Goal: Complete application form: Complete application form

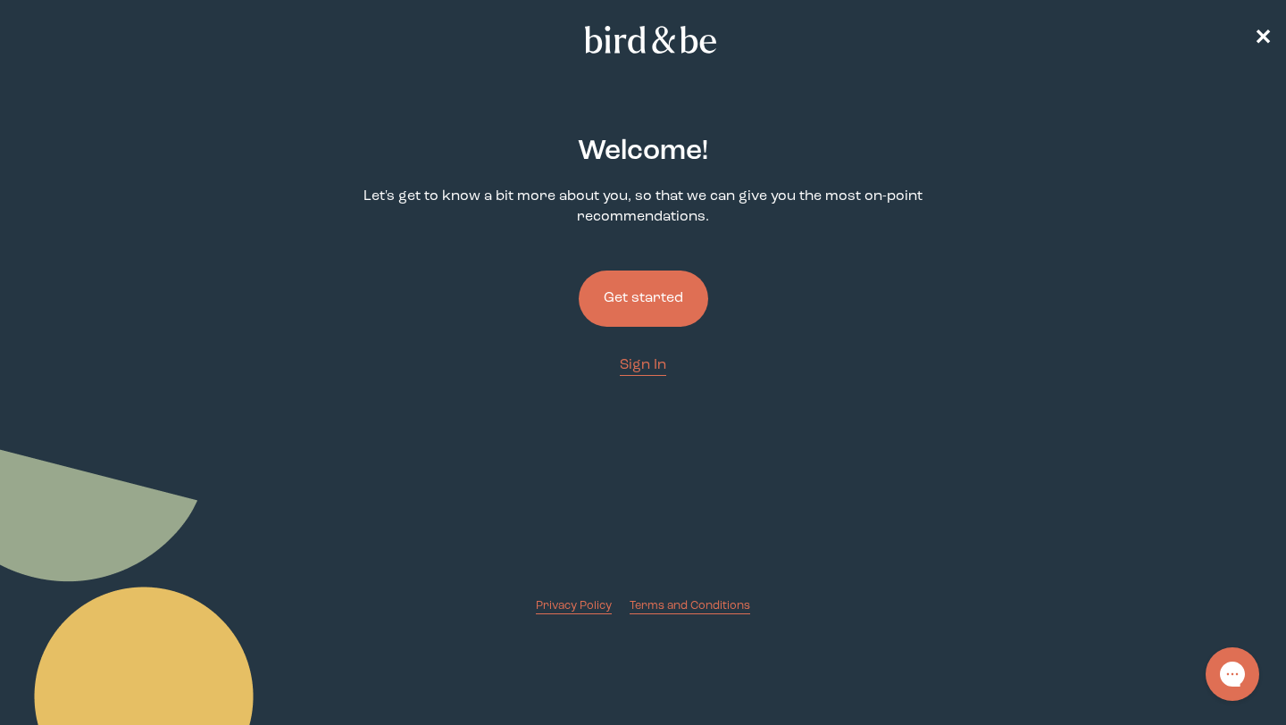
click at [631, 294] on button "Get started" at bounding box center [644, 299] width 130 height 56
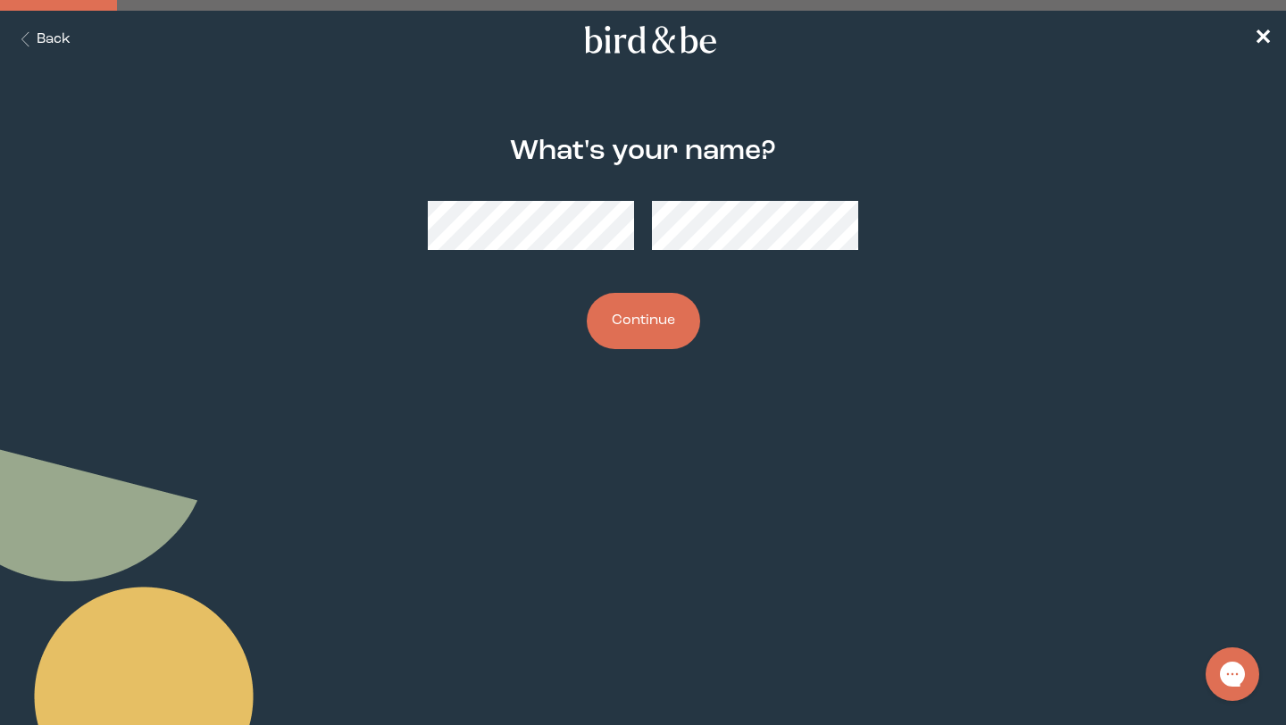
click at [652, 309] on button "Continue" at bounding box center [643, 321] width 113 height 56
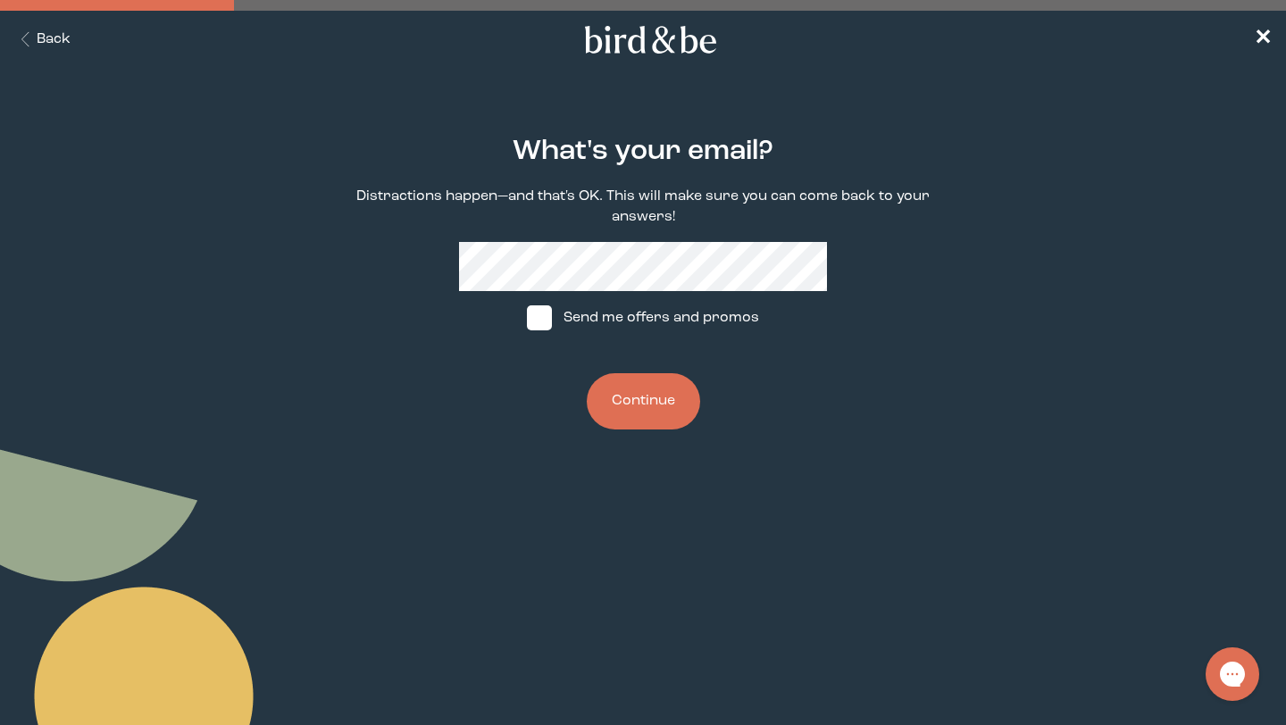
click at [587, 373] on button "Continue" at bounding box center [643, 401] width 113 height 56
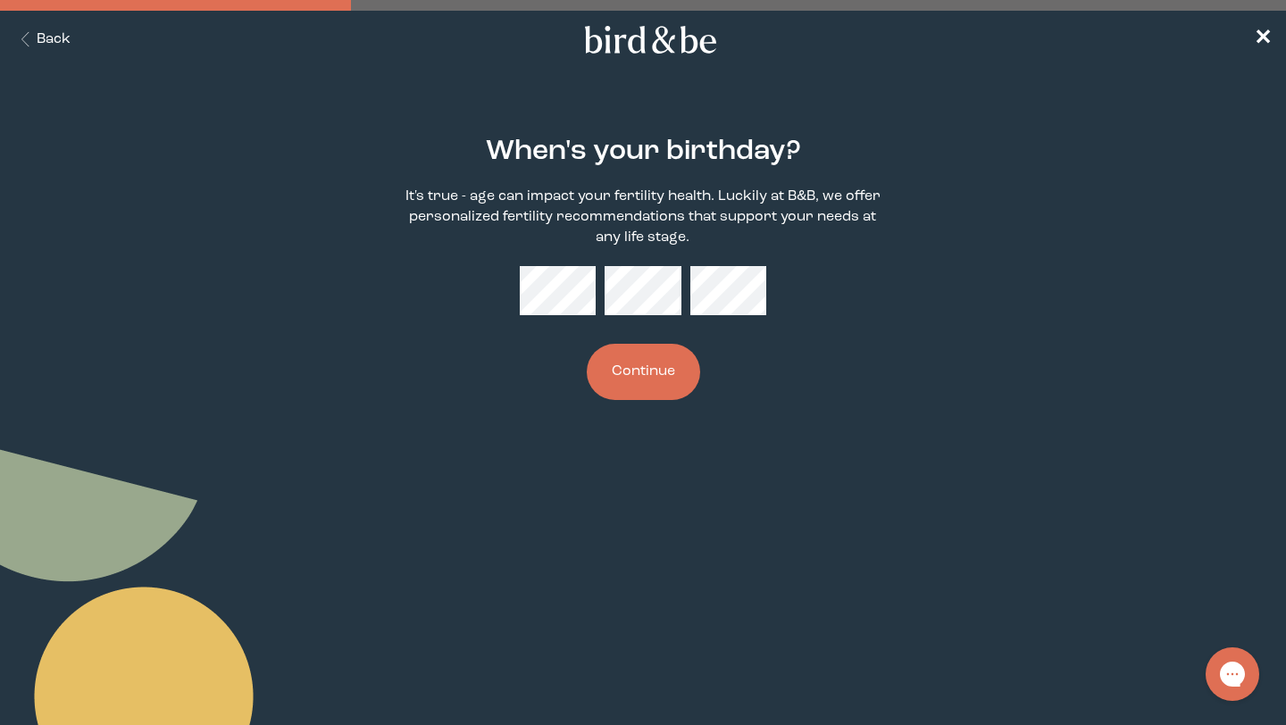
click at [657, 371] on button "Continue" at bounding box center [643, 372] width 113 height 56
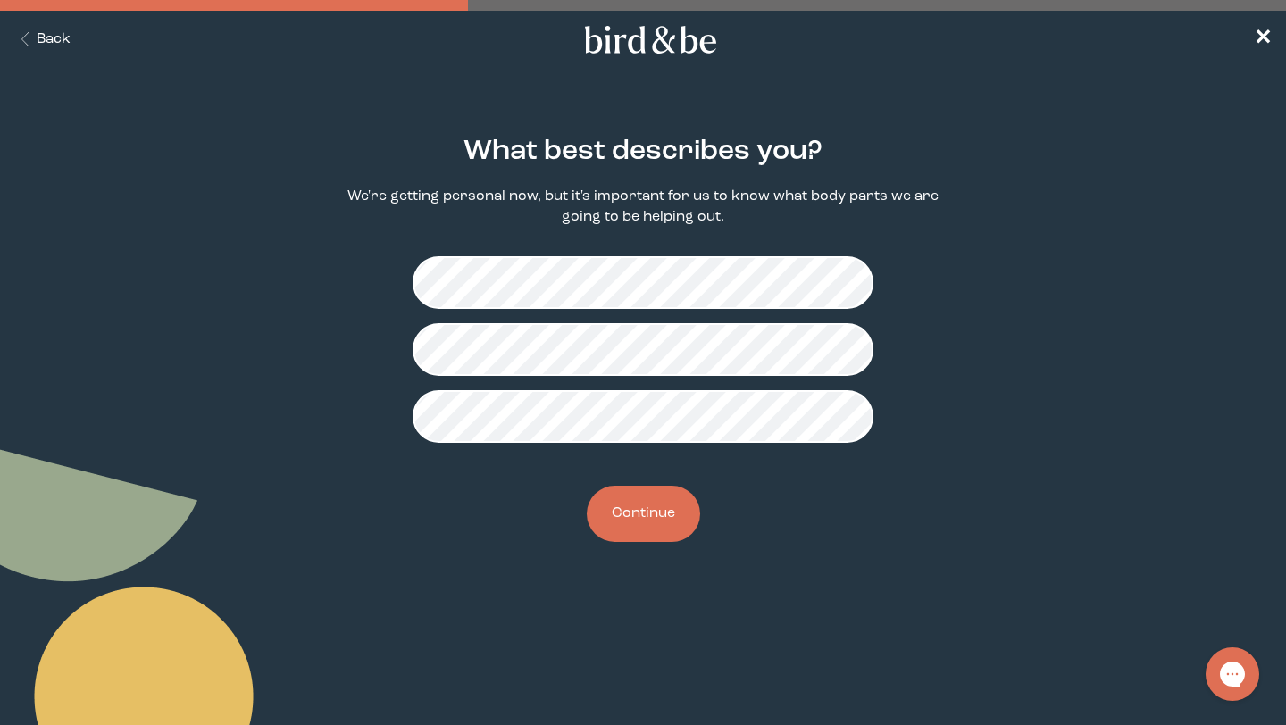
click at [641, 528] on button "Continue" at bounding box center [643, 514] width 113 height 56
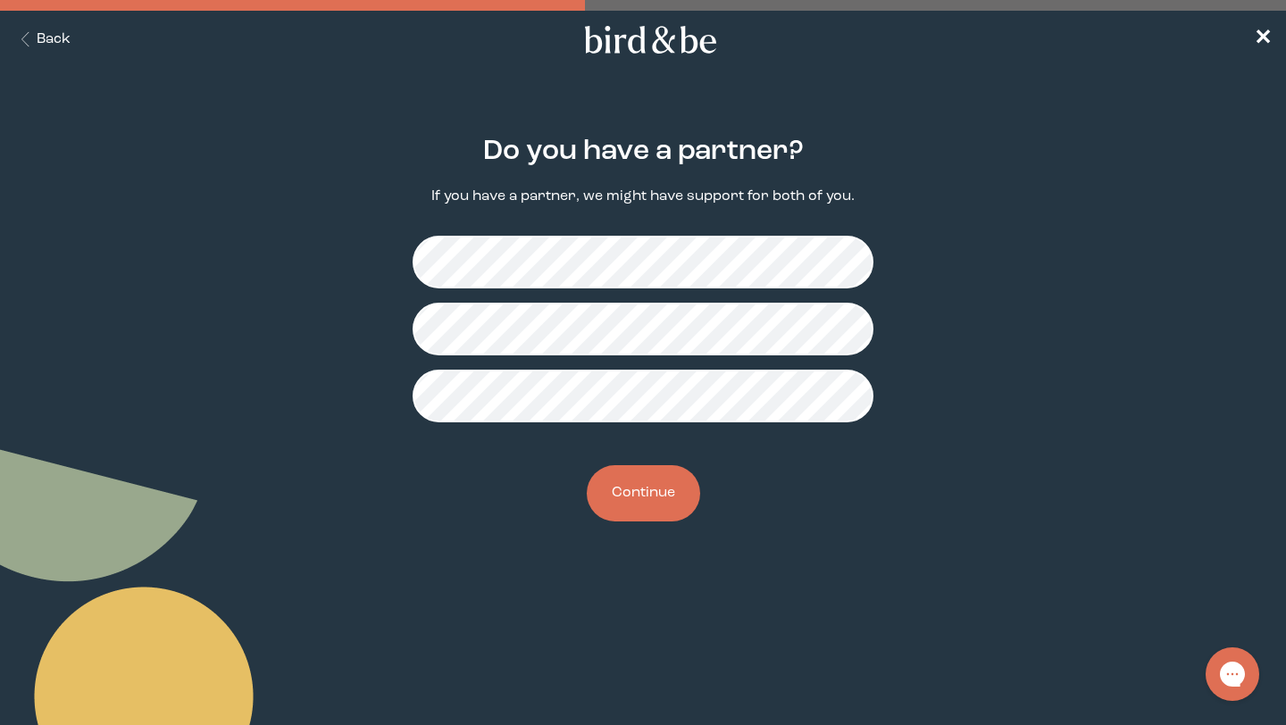
click at [647, 487] on button "Continue" at bounding box center [643, 493] width 113 height 56
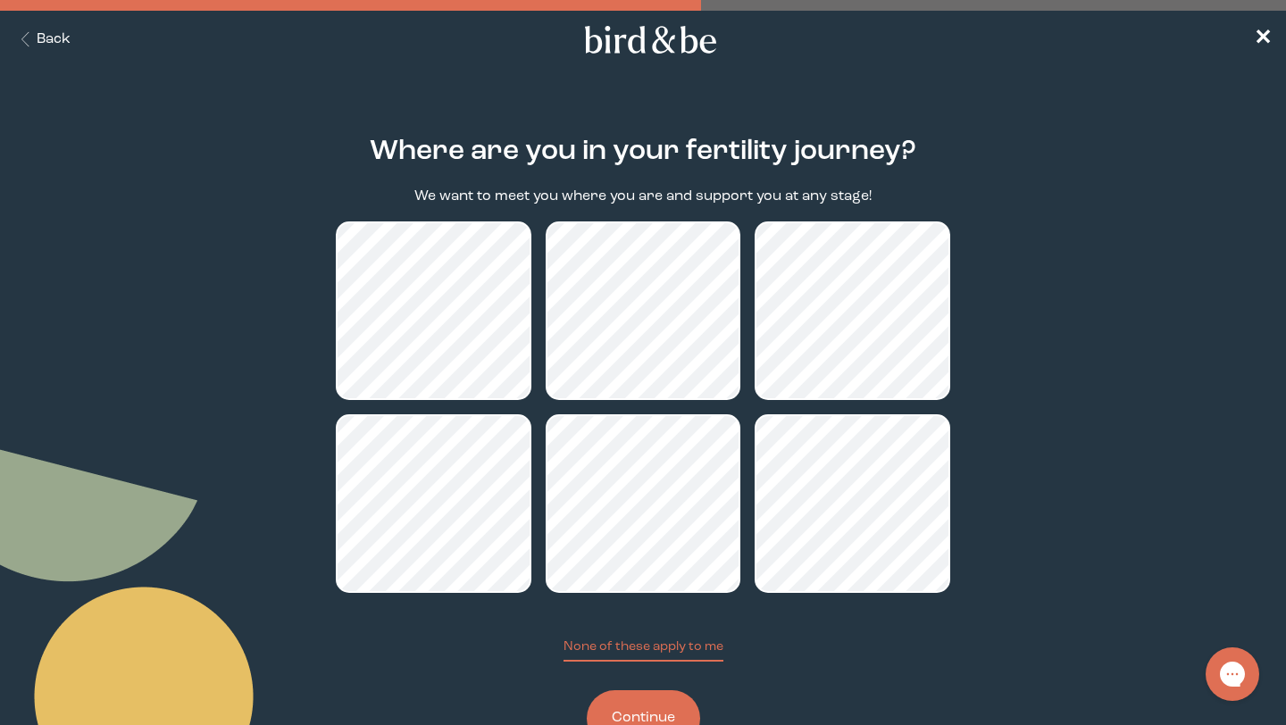
click at [651, 721] on button "Continue" at bounding box center [643, 719] width 113 height 56
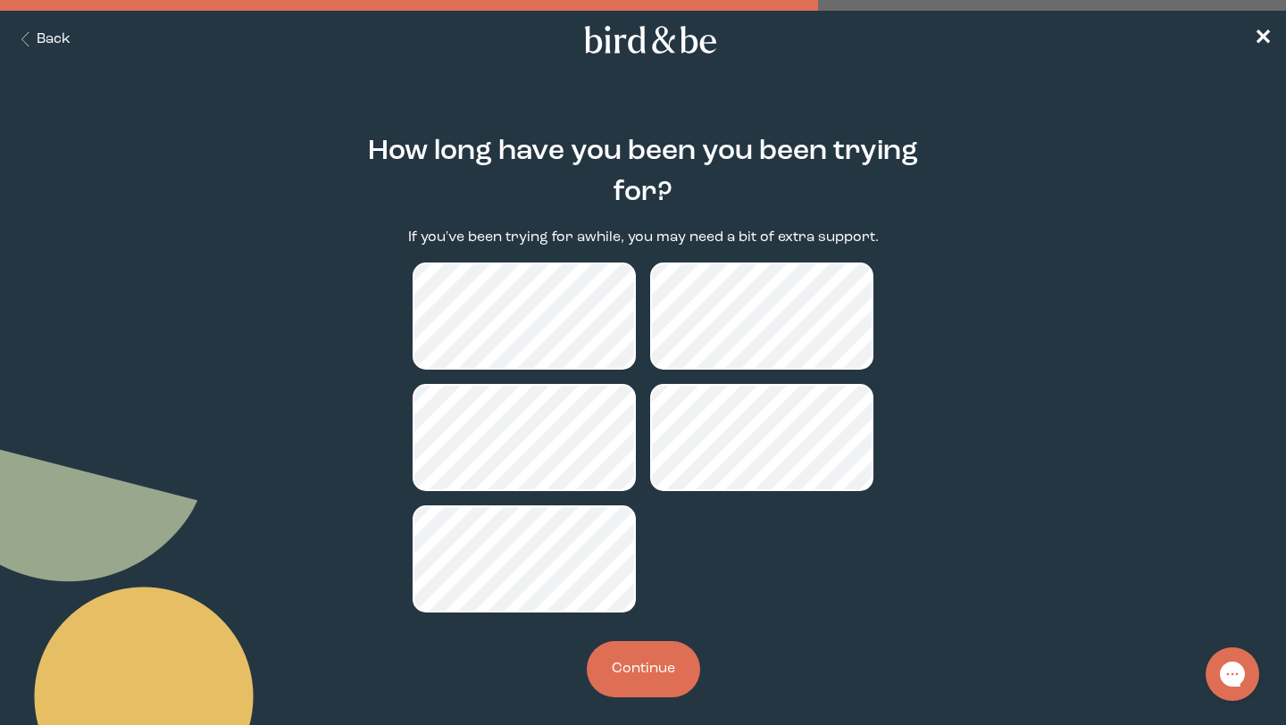
click at [657, 655] on button "Continue" at bounding box center [643, 669] width 113 height 56
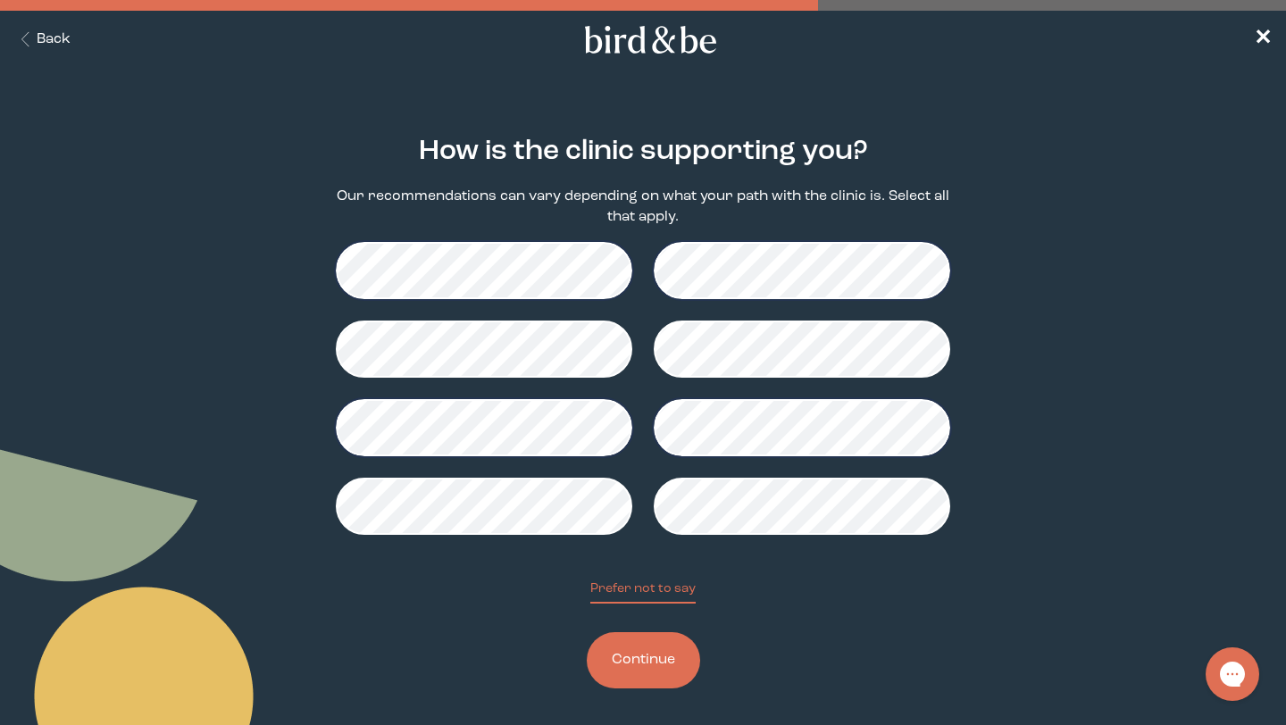
click at [634, 645] on button "Continue" at bounding box center [643, 660] width 113 height 56
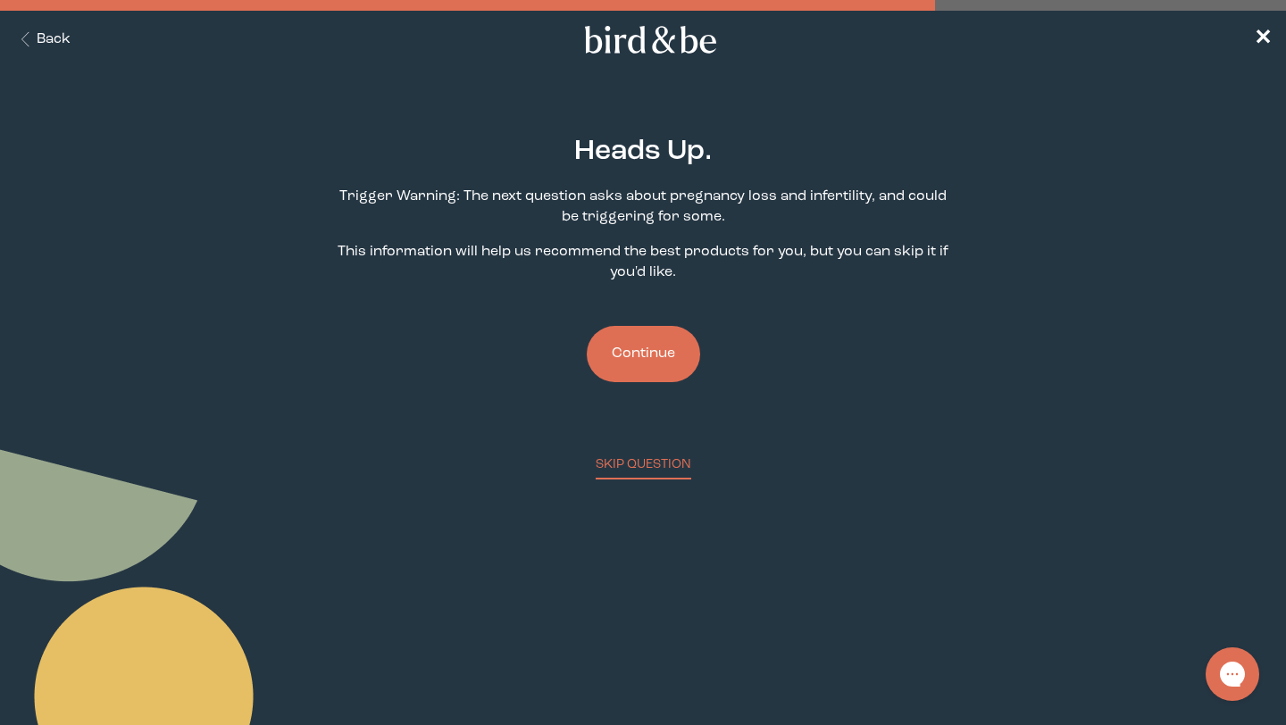
click at [640, 348] on button "Continue" at bounding box center [643, 354] width 113 height 56
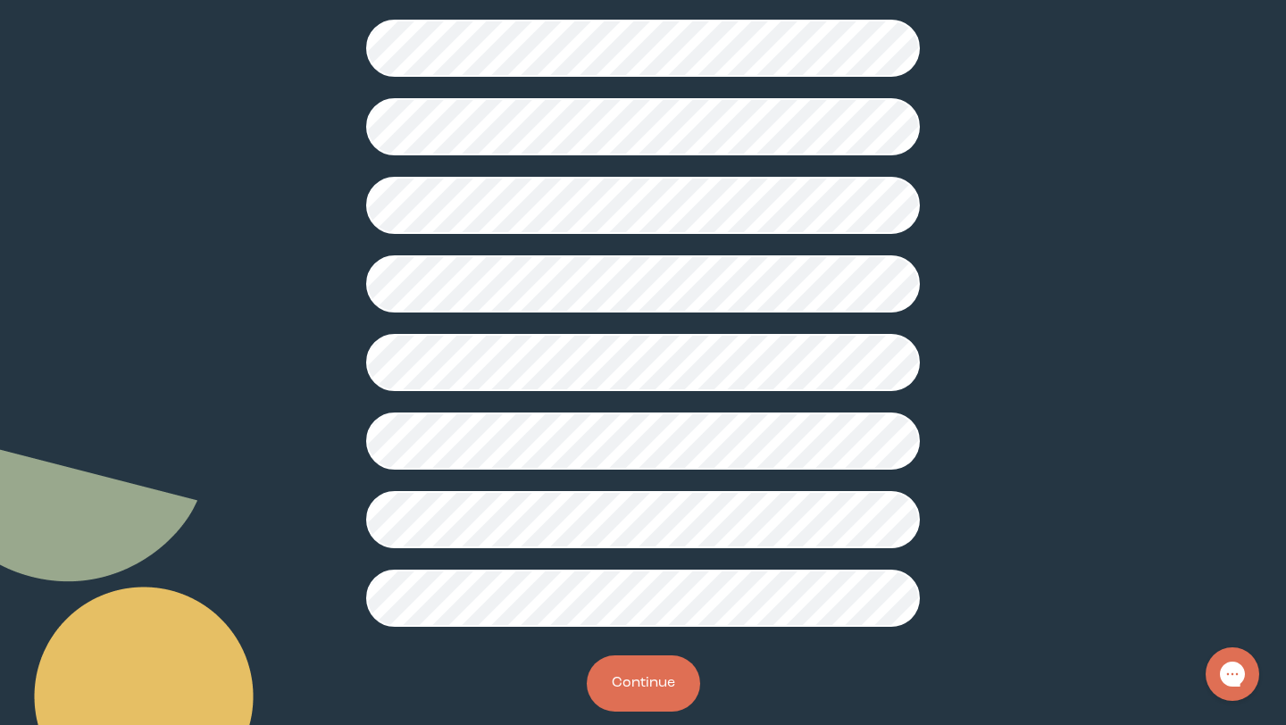
scroll to position [392, 0]
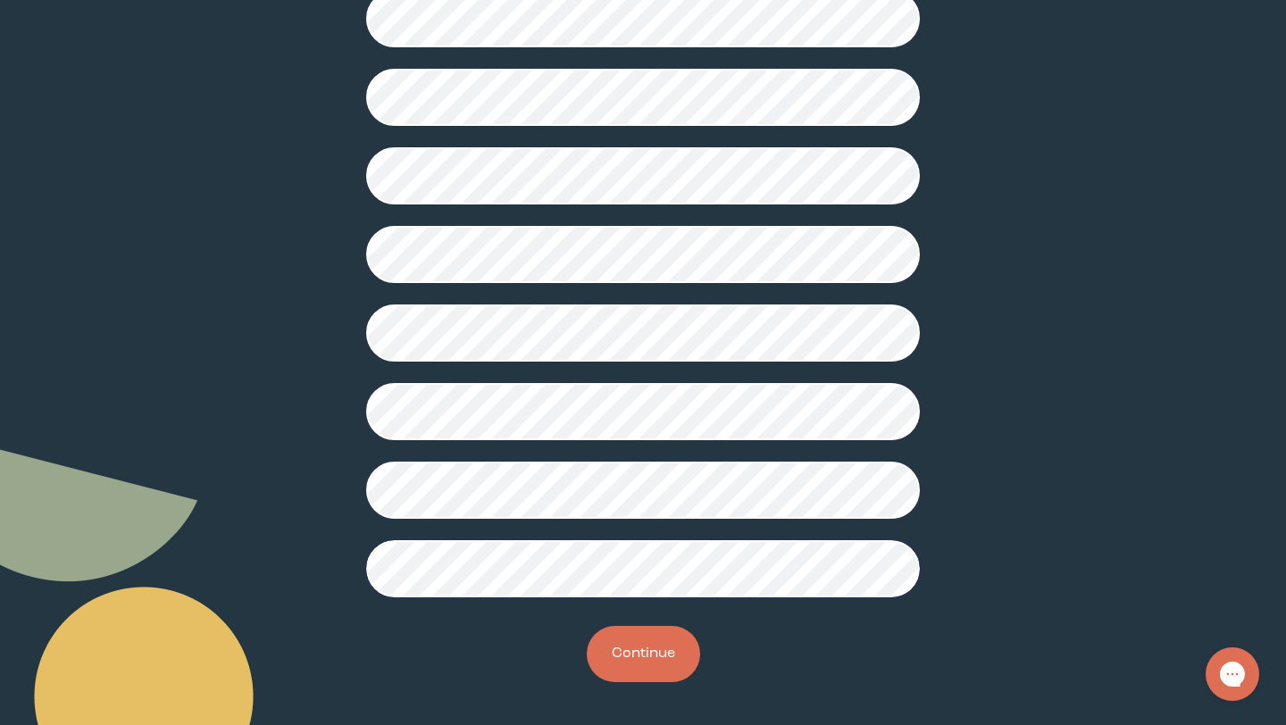
click at [660, 674] on button "Continue" at bounding box center [643, 654] width 113 height 56
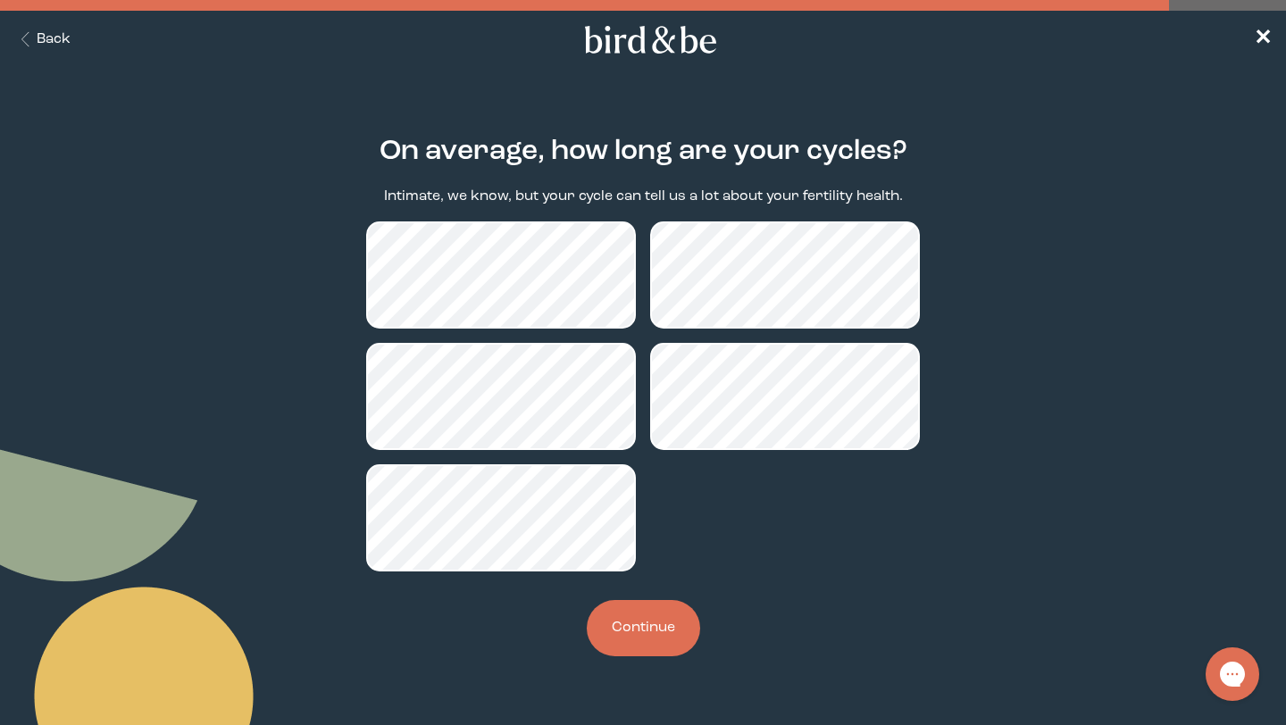
click at [624, 624] on button "Continue" at bounding box center [643, 628] width 113 height 56
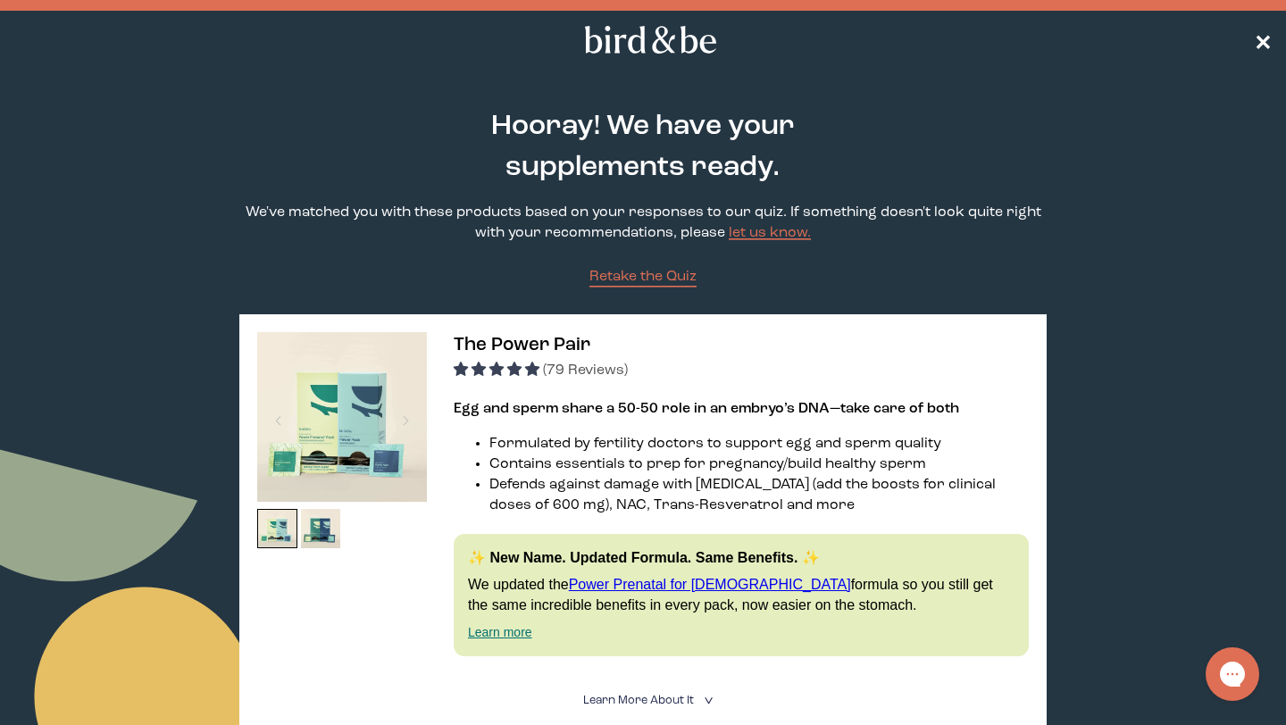
click at [1262, 41] on span "✕" at bounding box center [1263, 39] width 18 height 21
